Goal: Task Accomplishment & Management: Use online tool/utility

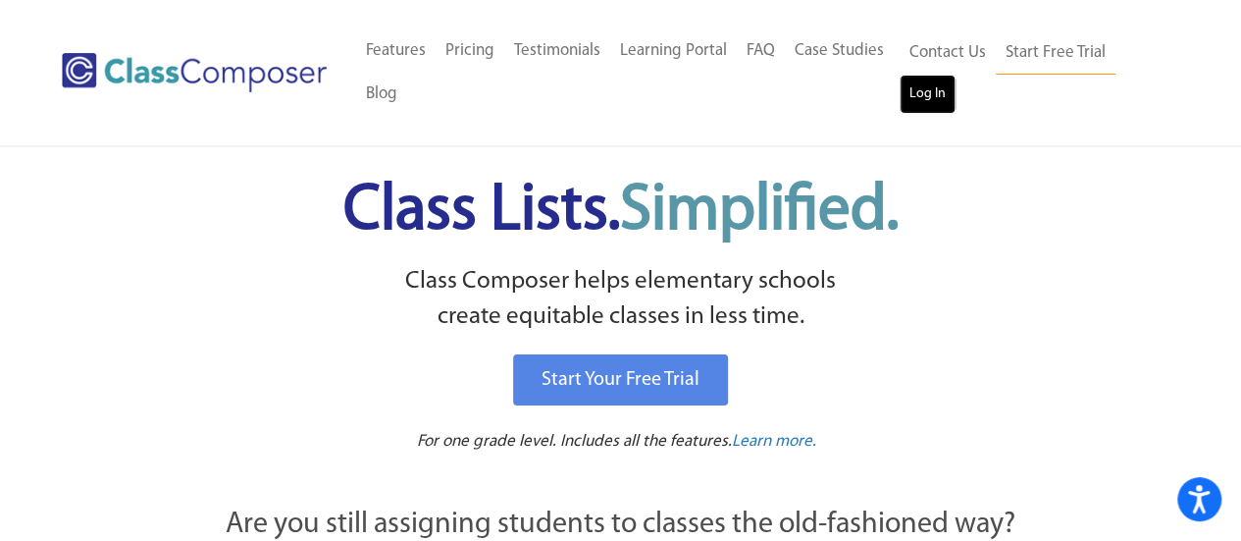
click at [931, 100] on link "Log In" at bounding box center [928, 94] width 56 height 39
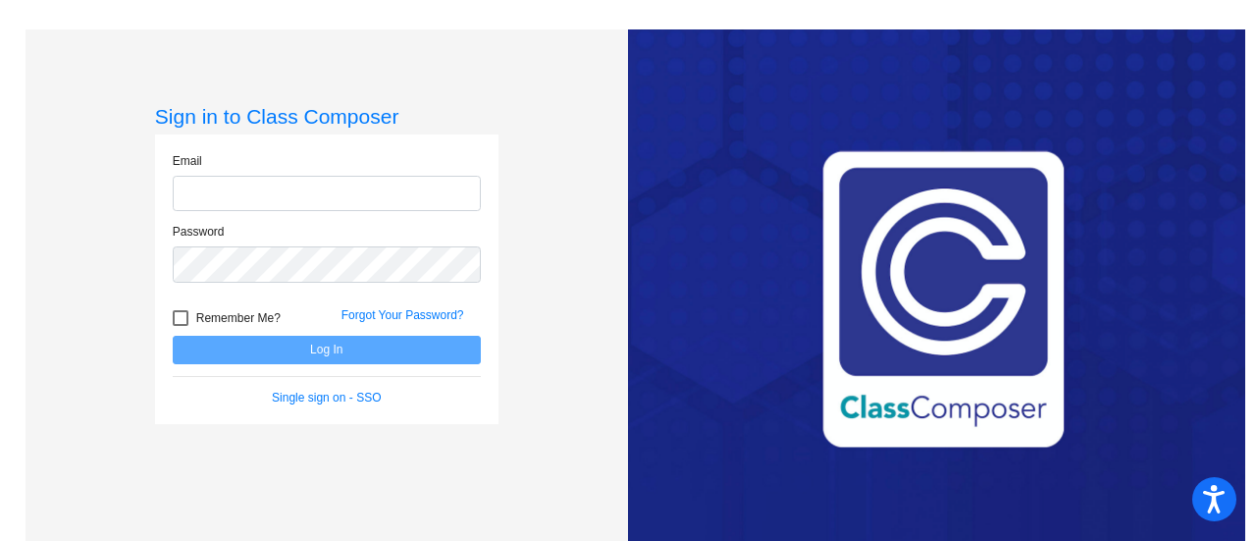
click at [326, 193] on input "email" at bounding box center [327, 194] width 308 height 36
type input "cody.caryn@sbcglobal.net"
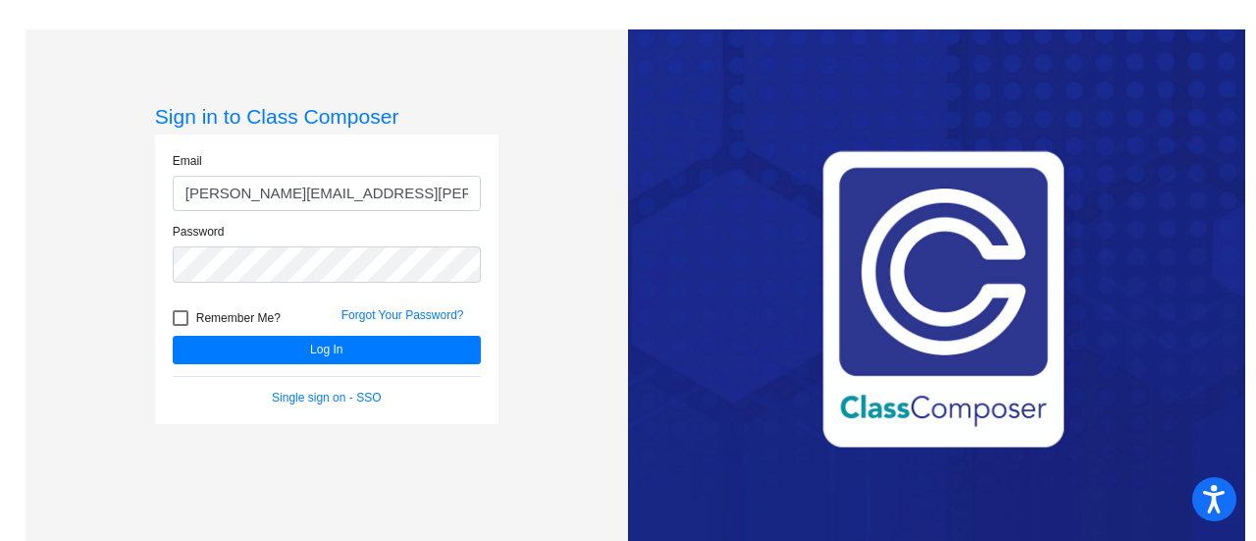
click at [183, 318] on div at bounding box center [181, 318] width 16 height 16
click at [181, 326] on input "Remember Me?" at bounding box center [180, 326] width 1 height 1
checkbox input "true"
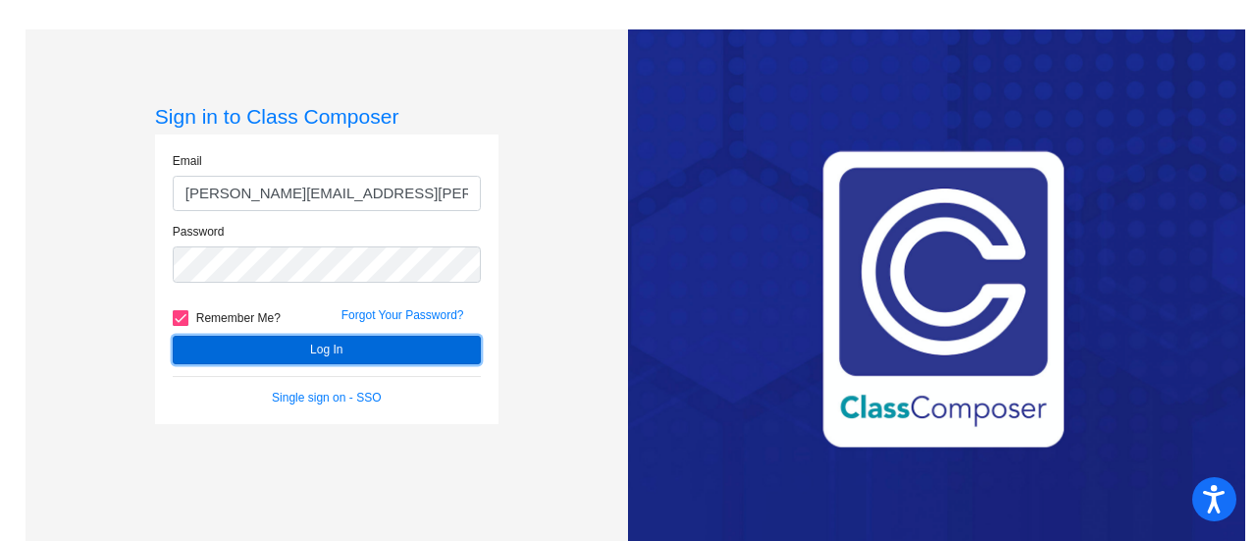
click at [211, 340] on button "Log In" at bounding box center [327, 350] width 308 height 28
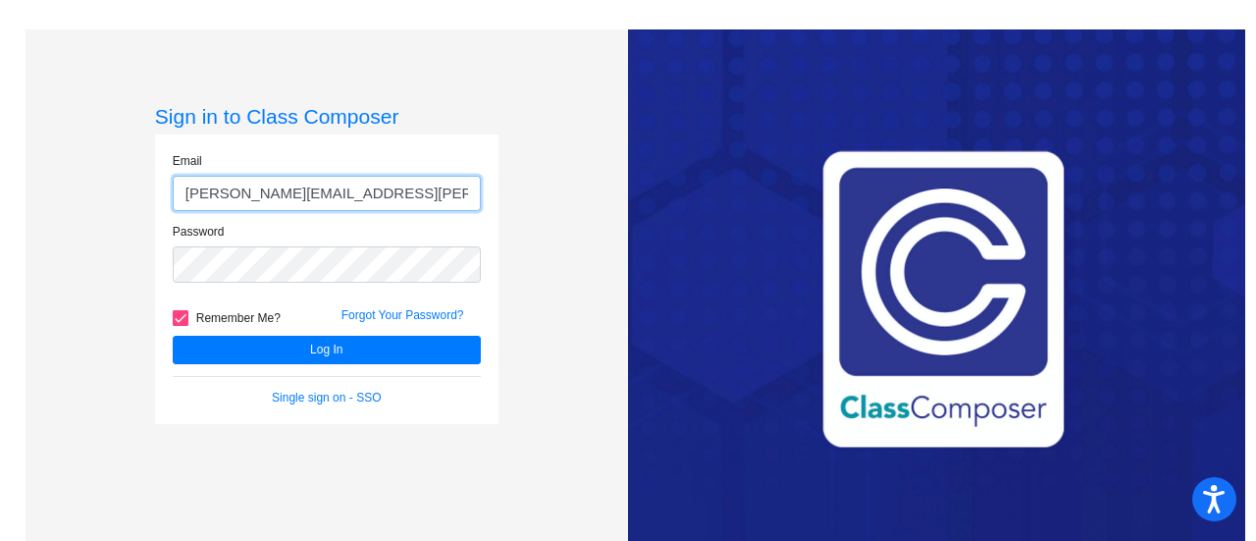
click at [366, 191] on input "cody.caryn@sbcglobal.net" at bounding box center [327, 194] width 308 height 36
click at [275, 196] on input "codyc@bbhcszd.org" at bounding box center [327, 194] width 308 height 36
click at [283, 194] on input "codyc@bbhcszd.org" at bounding box center [327, 194] width 308 height 36
type input "codyc@bbhcsd.org"
click at [173, 336] on button "Log In" at bounding box center [327, 350] width 308 height 28
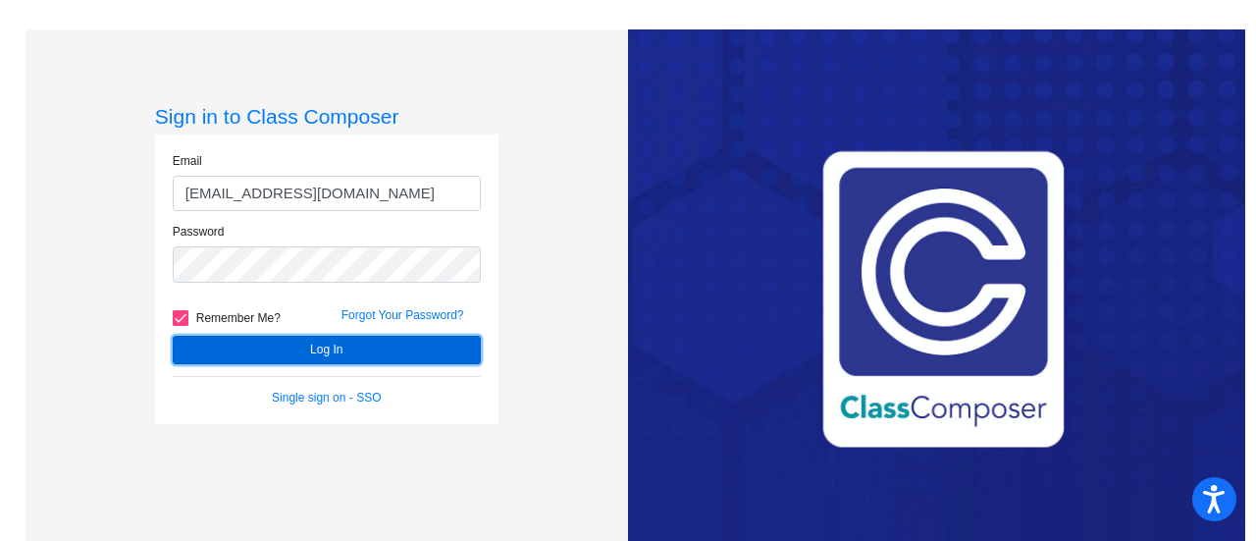
click at [351, 348] on button "Log In" at bounding box center [327, 350] width 308 height 28
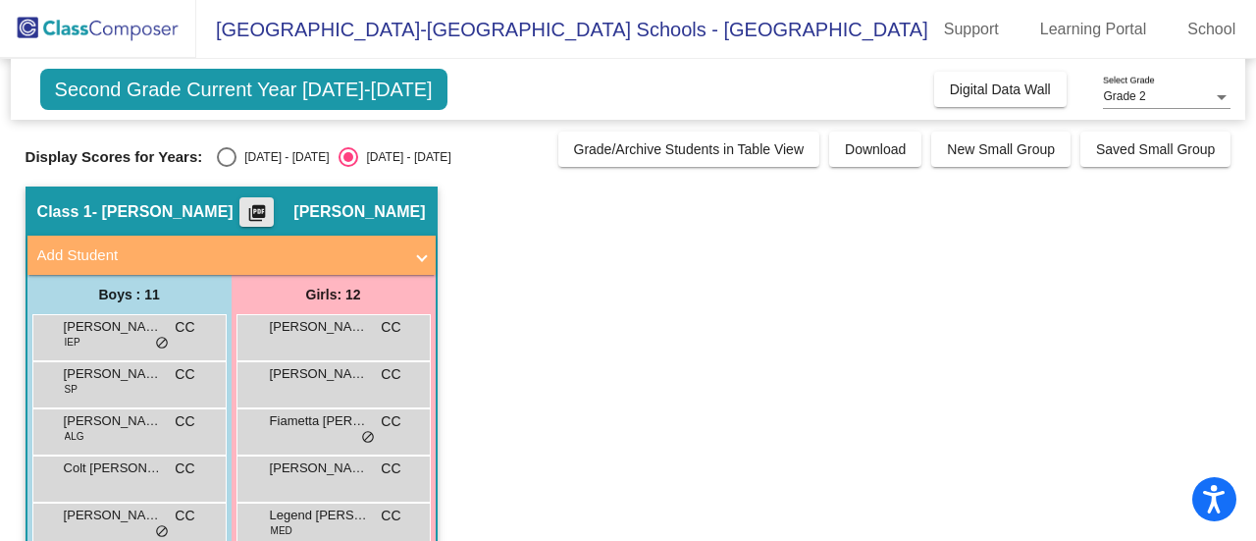
click at [269, 211] on mat-icon "picture_as_pdf" at bounding box center [257, 216] width 24 height 27
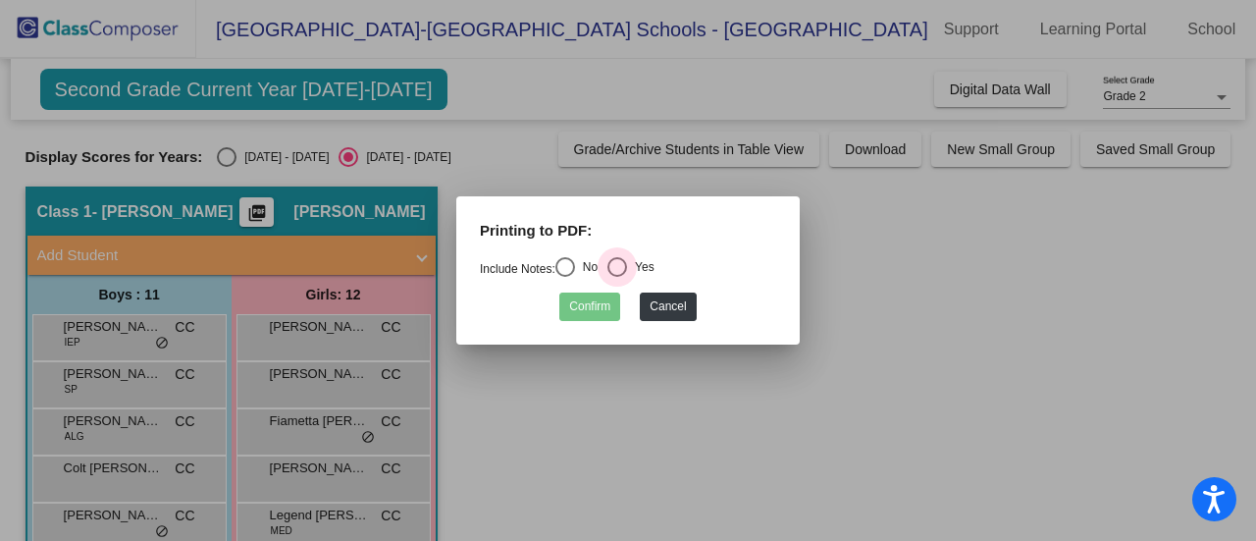
click at [625, 264] on div "Select an option" at bounding box center [617, 267] width 20 height 20
click at [617, 277] on input "Yes" at bounding box center [616, 277] width 1 height 1
radio input "true"
click at [580, 311] on button "Confirm" at bounding box center [589, 306] width 61 height 28
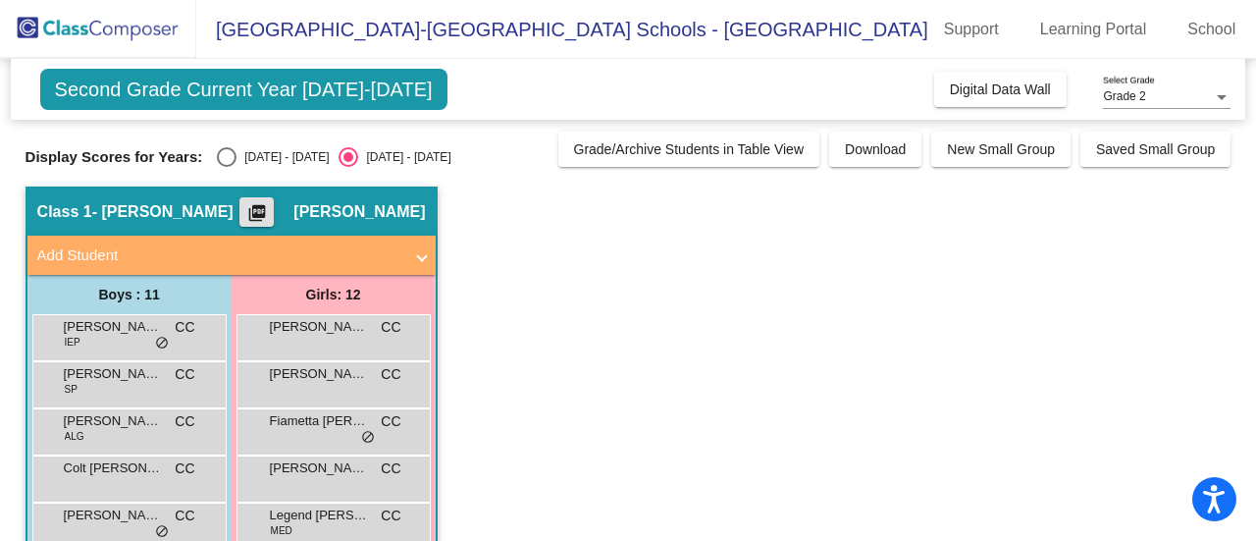
click at [228, 156] on div "Select an option" at bounding box center [227, 157] width 20 height 20
click at [227, 167] on input "2024 - 2025" at bounding box center [226, 167] width 1 height 1
radio input "true"
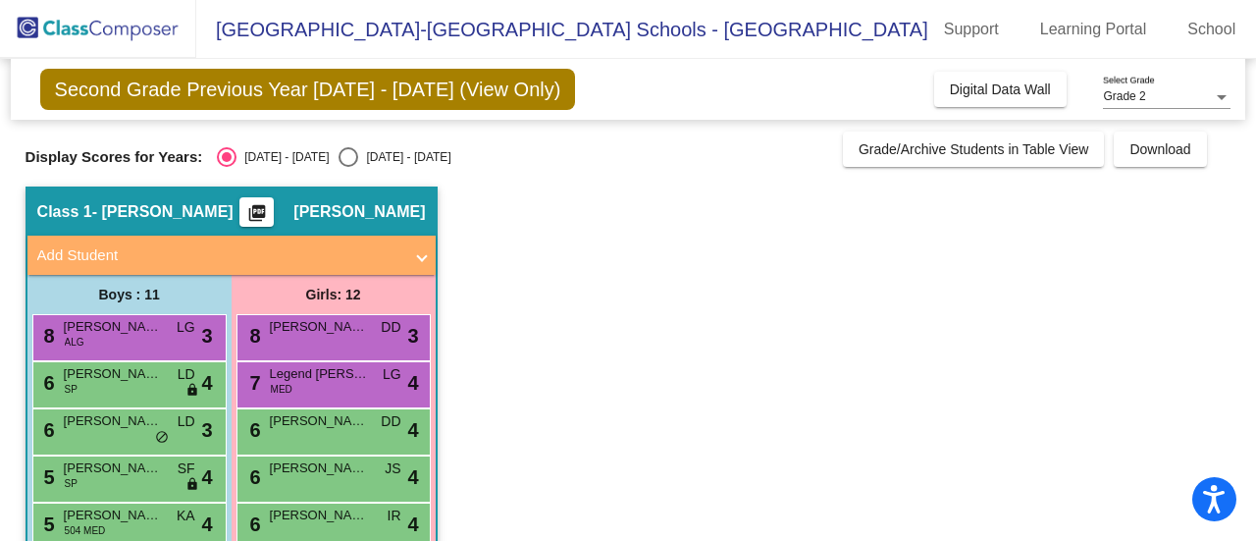
click at [269, 208] on mat-icon "picture_as_pdf" at bounding box center [257, 216] width 24 height 27
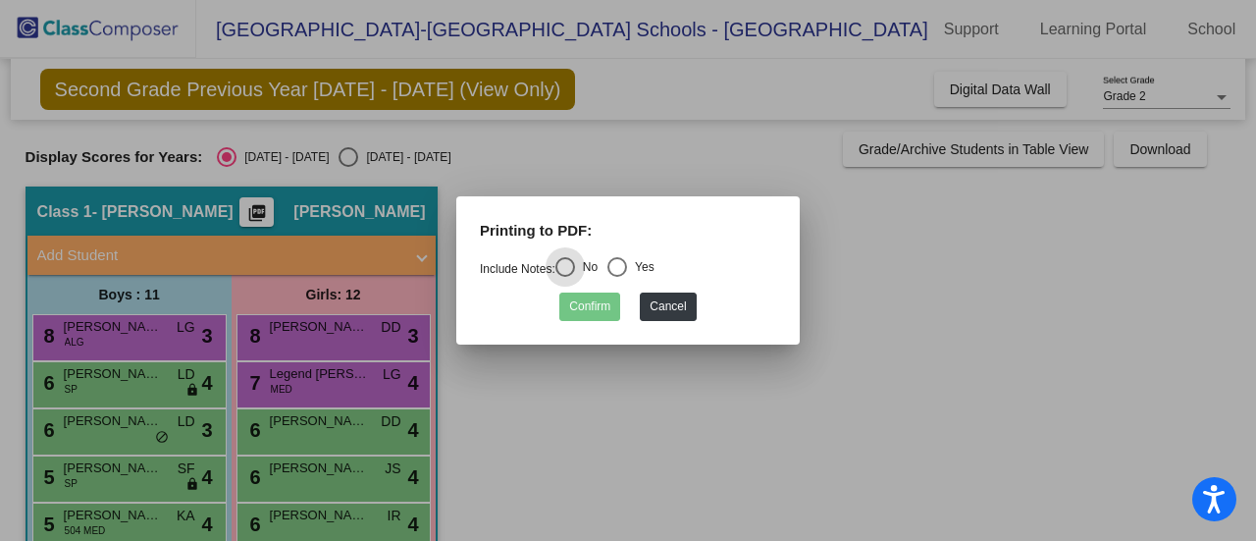
click at [622, 266] on div "Select an option" at bounding box center [617, 267] width 20 height 20
click at [617, 277] on input "Yes" at bounding box center [616, 277] width 1 height 1
radio input "true"
click at [602, 299] on button "Confirm" at bounding box center [589, 306] width 61 height 28
